Goal: Information Seeking & Learning: Learn about a topic

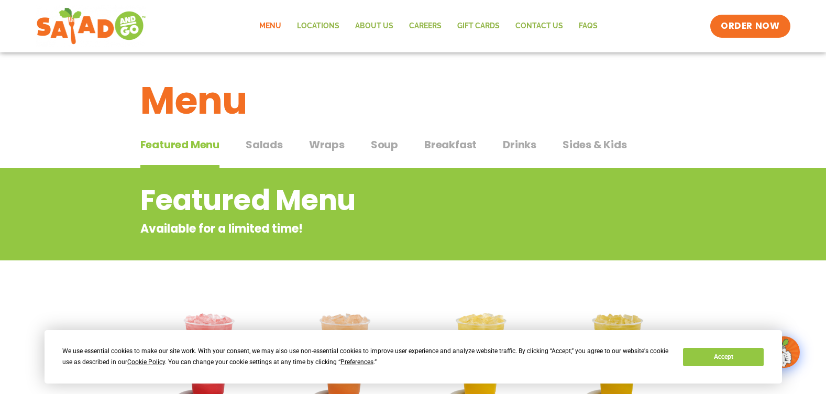
click at [446, 148] on span "Breakfast" at bounding box center [450, 145] width 52 height 16
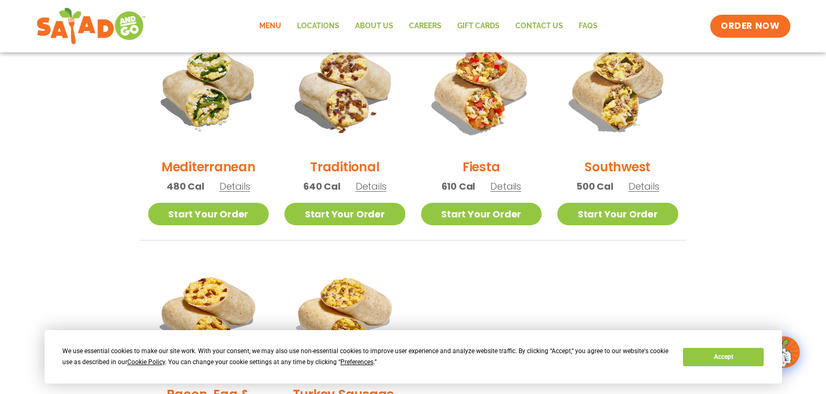
scroll to position [209, 0]
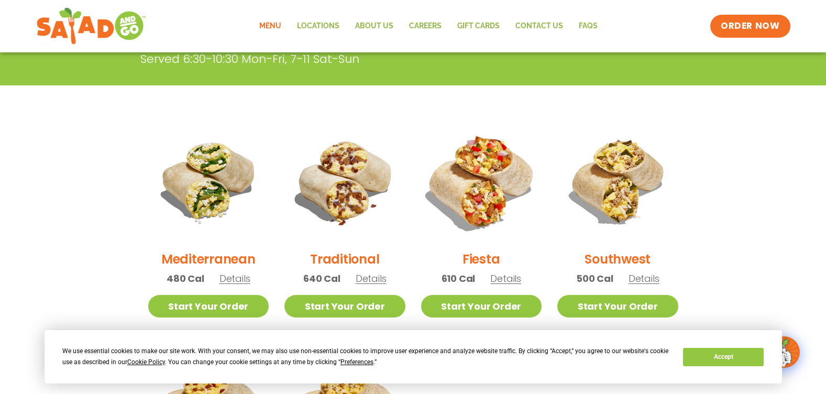
click at [482, 194] on img at bounding box center [481, 181] width 142 height 142
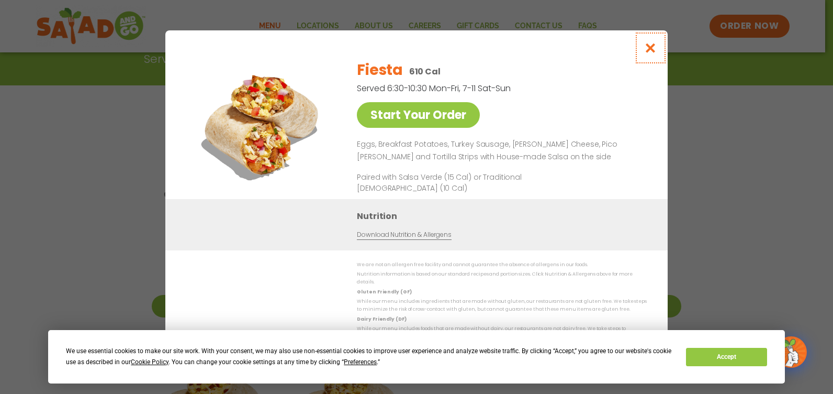
click at [657, 53] on icon "Close modal" at bounding box center [650, 47] width 13 height 11
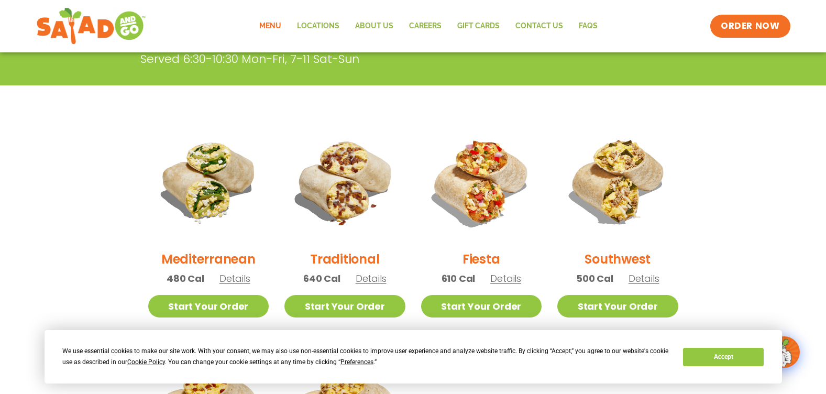
click at [606, 252] on h2 "Southwest" at bounding box center [617, 259] width 66 height 18
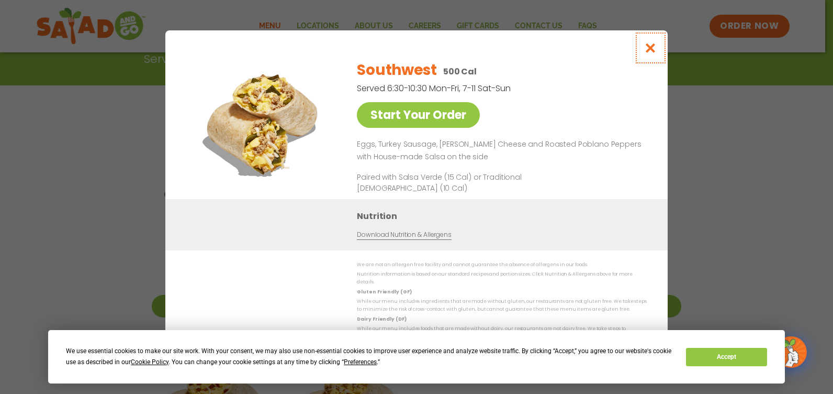
click at [650, 53] on icon "Close modal" at bounding box center [650, 47] width 13 height 11
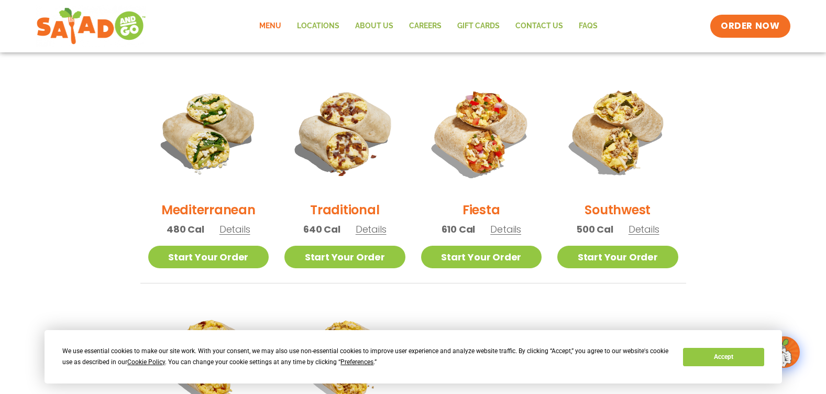
scroll to position [366, 0]
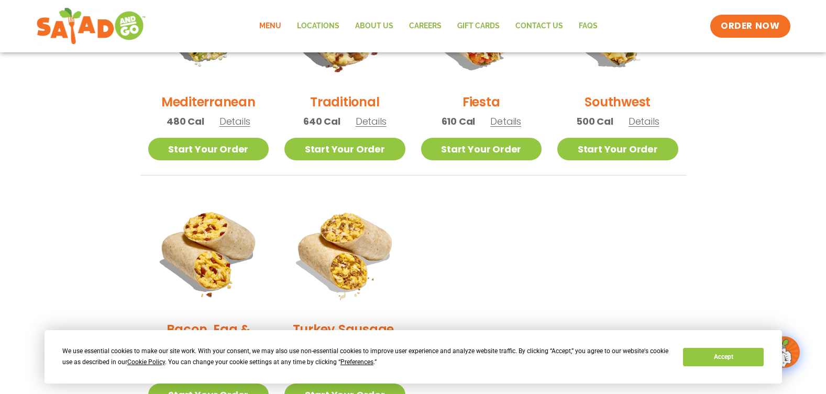
click at [327, 73] on img at bounding box center [345, 24] width 142 height 142
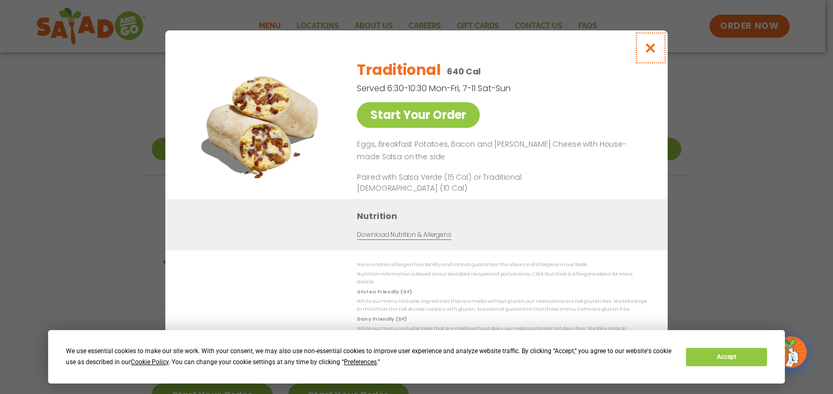
click at [648, 59] on button "Close modal" at bounding box center [651, 47] width 34 height 35
